Goal: Task Accomplishment & Management: Use online tool/utility

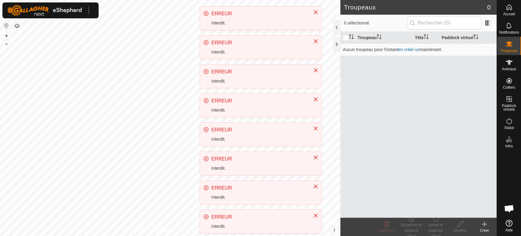
scroll to position [191, 0]
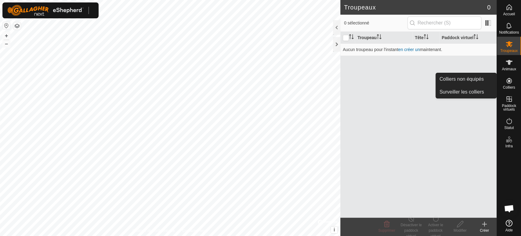
click at [508, 84] on icon at bounding box center [508, 80] width 7 height 7
click at [478, 81] on link "Colliers non équipés" at bounding box center [466, 79] width 60 height 12
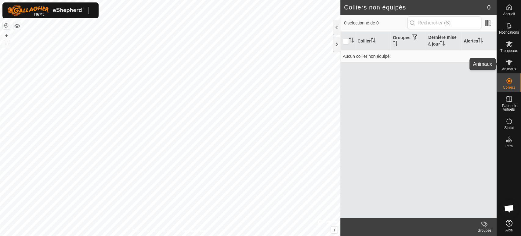
click at [510, 66] on es-animals-svg-icon at bounding box center [508, 62] width 11 height 10
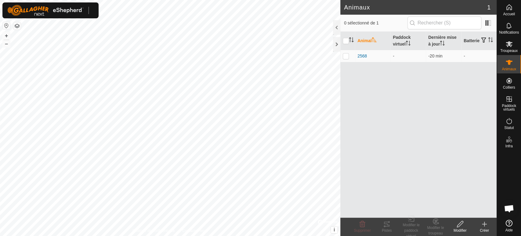
click at [489, 225] on create-svg-icon at bounding box center [484, 223] width 24 height 7
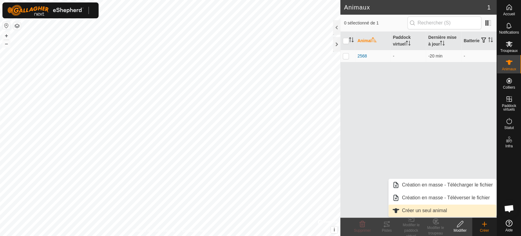
click at [423, 214] on link "Créer un seul animal" at bounding box center [442, 210] width 108 height 12
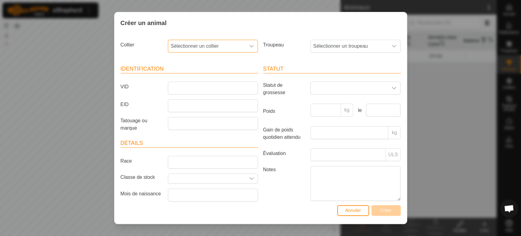
click at [211, 49] on span "Sélectionner un collier" at bounding box center [206, 46] width 77 height 12
click at [215, 45] on span "Sélectionner un collier" at bounding box center [206, 46] width 77 height 12
click at [165, 85] on div at bounding box center [212, 87] width 95 height 13
click at [352, 208] on span "Annuler" at bounding box center [353, 209] width 16 height 5
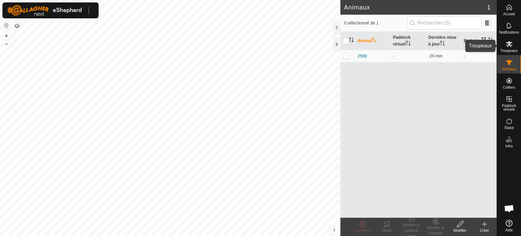
click at [504, 48] on es-mob-svg-icon at bounding box center [508, 44] width 11 height 10
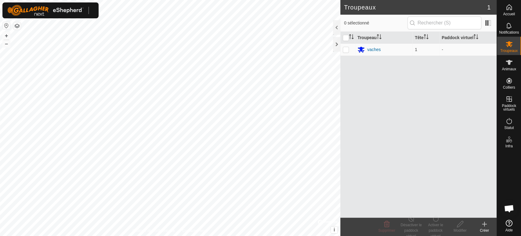
click at [483, 222] on icon at bounding box center [484, 223] width 7 height 7
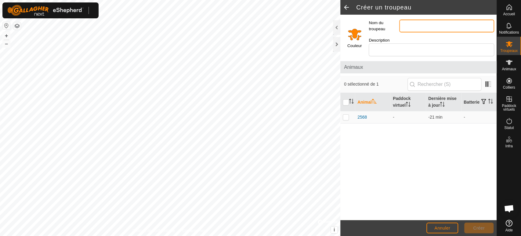
click at [410, 28] on input "Nom du troupeau" at bounding box center [446, 26] width 95 height 13
click at [355, 38] on input "Select a color" at bounding box center [354, 34] width 15 height 15
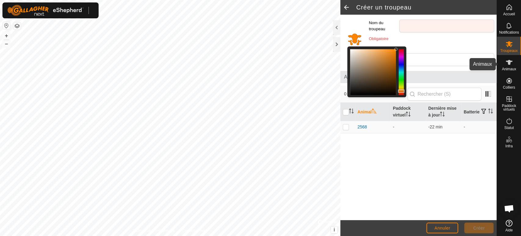
click at [507, 65] on icon at bounding box center [508, 62] width 7 height 7
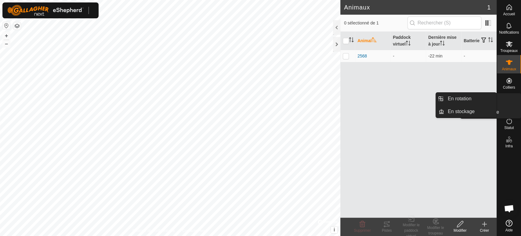
click at [510, 97] on icon at bounding box center [508, 98] width 7 height 7
click at [508, 99] on icon at bounding box center [508, 98] width 5 height 5
click at [469, 99] on link "En rotation" at bounding box center [470, 98] width 52 height 12
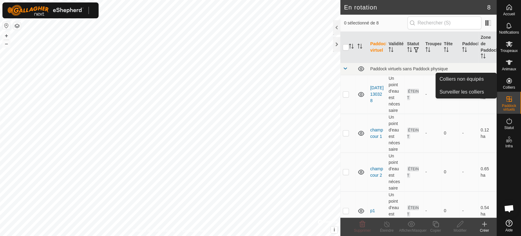
click at [485, 226] on icon at bounding box center [484, 223] width 7 height 7
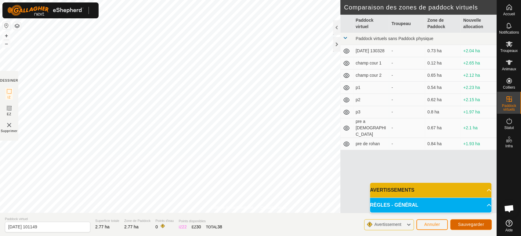
click at [467, 224] on span "Sauvegarder" at bounding box center [471, 224] width 26 height 5
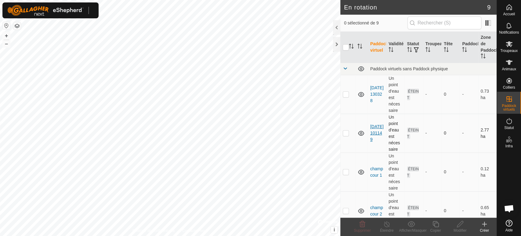
click at [376, 131] on link "[DATE] 101149" at bounding box center [376, 133] width 13 height 18
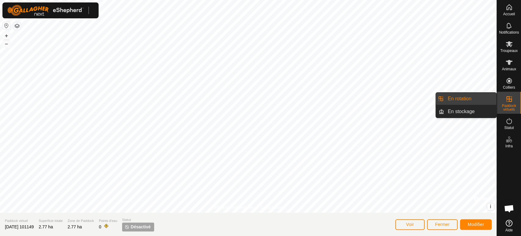
click at [464, 100] on link "En rotation" at bounding box center [470, 98] width 52 height 12
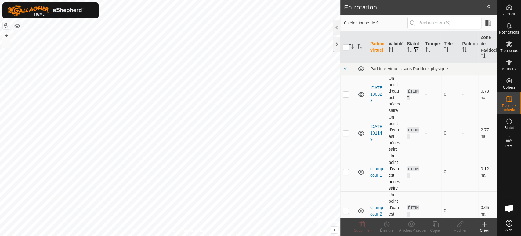
scroll to position [34, 0]
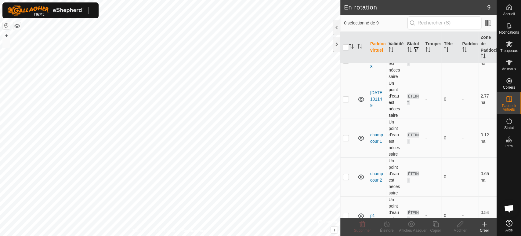
click at [346, 99] on p-checkbox at bounding box center [346, 98] width 6 height 5
checkbox input "true"
click at [437, 227] on div "Copier" at bounding box center [435, 229] width 24 height 5
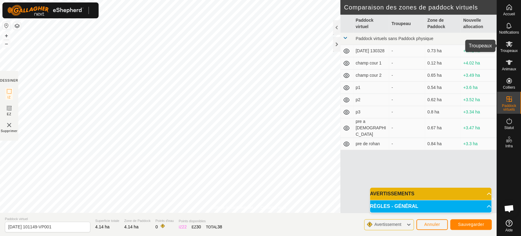
click at [512, 48] on es-mob-svg-icon at bounding box center [508, 44] width 11 height 10
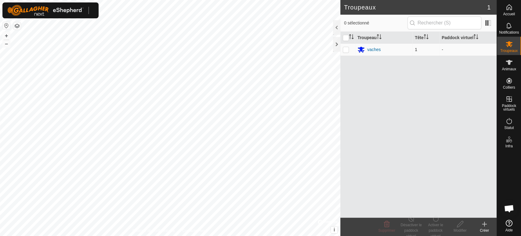
click at [344, 48] on p-checkbox at bounding box center [346, 49] width 6 height 5
checkbox input "true"
click at [436, 223] on div "Activer le paddock virtuel" at bounding box center [435, 230] width 24 height 16
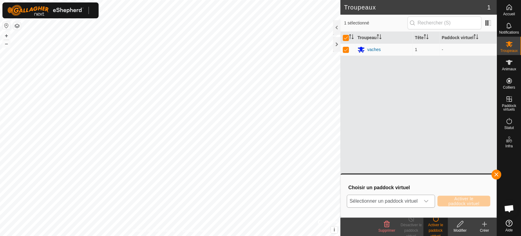
click at [408, 201] on span "Sélectionner un paddock virtuel" at bounding box center [383, 201] width 73 height 12
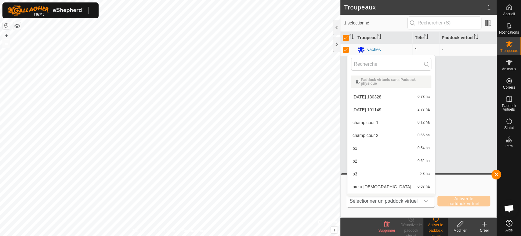
scroll to position [10, 0]
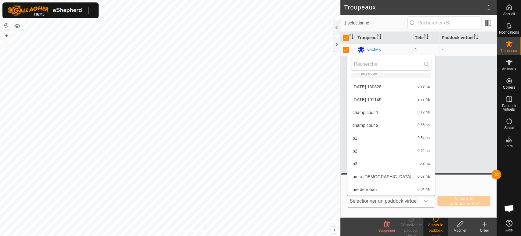
click at [381, 99] on li "[DATE] 101149 2.77 ha" at bounding box center [391, 99] width 88 height 12
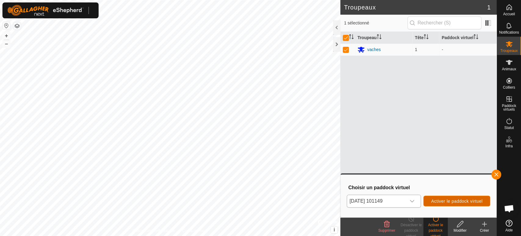
click at [444, 201] on span "Activer le paddock virtuel" at bounding box center [457, 200] width 52 height 5
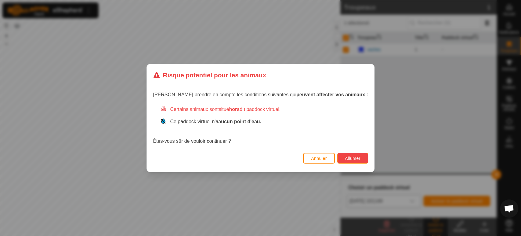
click at [345, 158] on span "Allumer" at bounding box center [353, 158] width 16 height 5
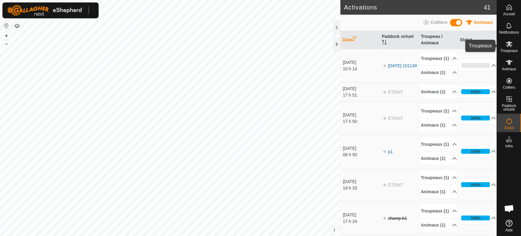
click at [508, 48] on es-mob-svg-icon at bounding box center [508, 44] width 11 height 10
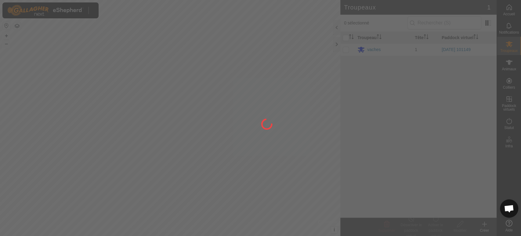
click at [511, 68] on div at bounding box center [260, 118] width 521 height 236
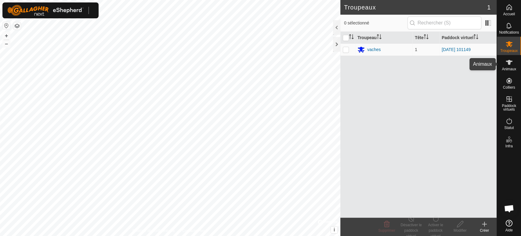
click at [509, 68] on span "Animaux" at bounding box center [509, 69] width 14 height 4
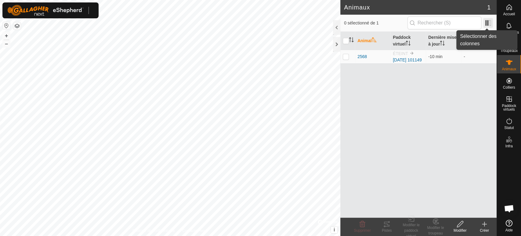
click at [485, 23] on span at bounding box center [488, 23] width 10 height 10
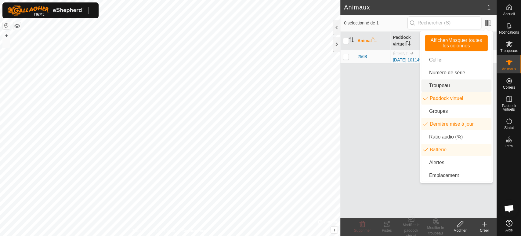
click at [426, 86] on li "Troupeau" at bounding box center [456, 85] width 70 height 12
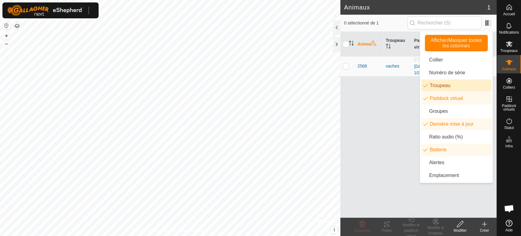
click at [439, 88] on li "Troupeau" at bounding box center [456, 85] width 70 height 12
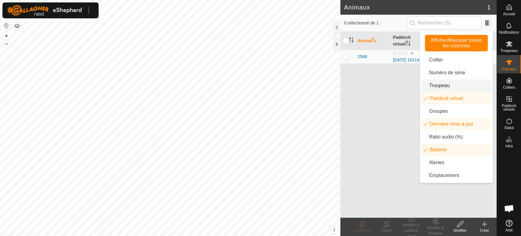
click at [439, 88] on li "Troupeau" at bounding box center [456, 85] width 70 height 12
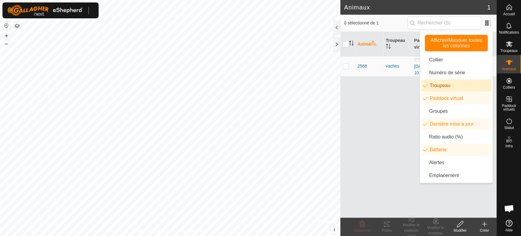
click at [439, 88] on li "Troupeau" at bounding box center [456, 85] width 70 height 12
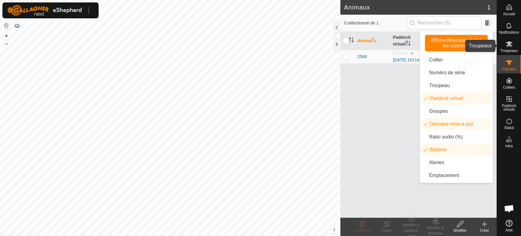
click at [508, 44] on icon at bounding box center [509, 44] width 7 height 6
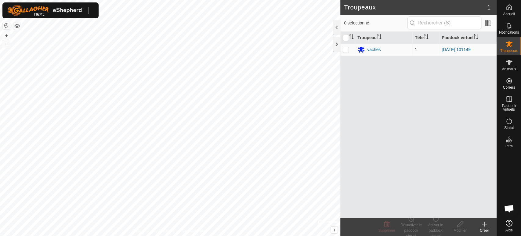
click at [346, 51] on p-checkbox at bounding box center [346, 49] width 6 height 5
checkbox input "true"
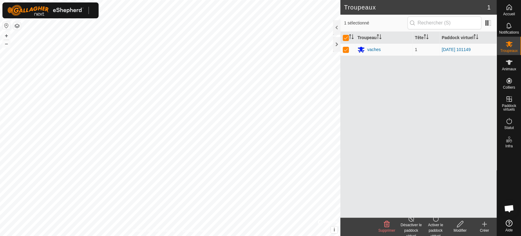
click at [410, 220] on icon at bounding box center [411, 218] width 8 height 7
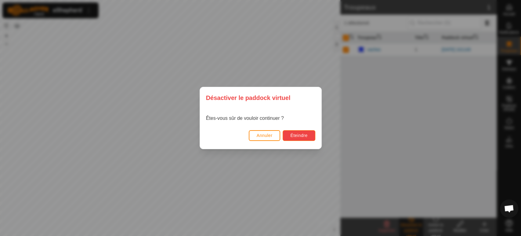
click at [308, 135] on button "Éteindre" at bounding box center [299, 135] width 32 height 11
